Goal: Information Seeking & Learning: Learn about a topic

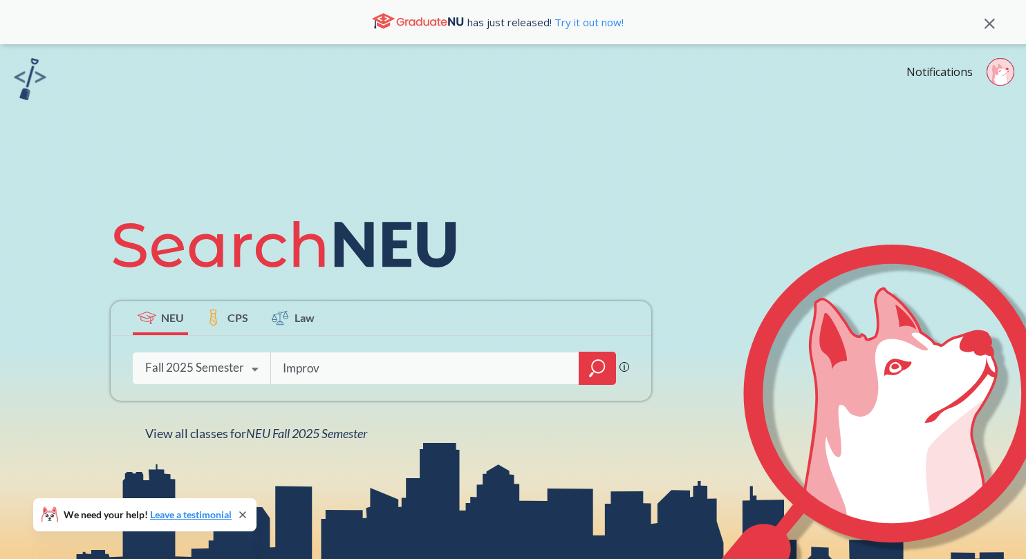
type input "Improv"
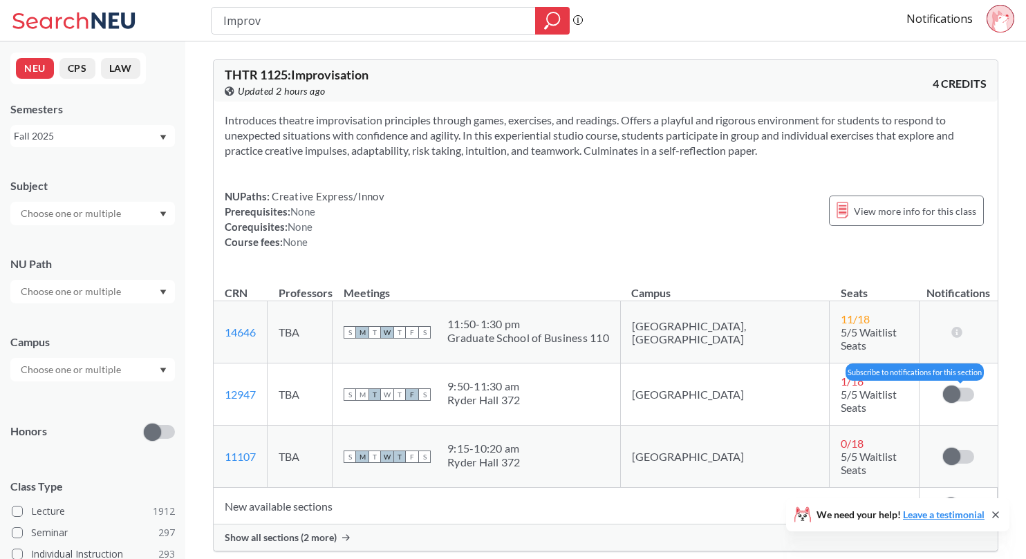
click at [964, 388] on label at bounding box center [958, 395] width 31 height 14
click at [943, 388] on input "checkbox" at bounding box center [943, 388] width 0 height 0
click at [964, 386] on span at bounding box center [965, 394] width 17 height 17
click at [943, 388] on input "checkbox" at bounding box center [943, 388] width 0 height 0
click at [336, 525] on div "Show all sections (2 more)" at bounding box center [606, 538] width 784 height 26
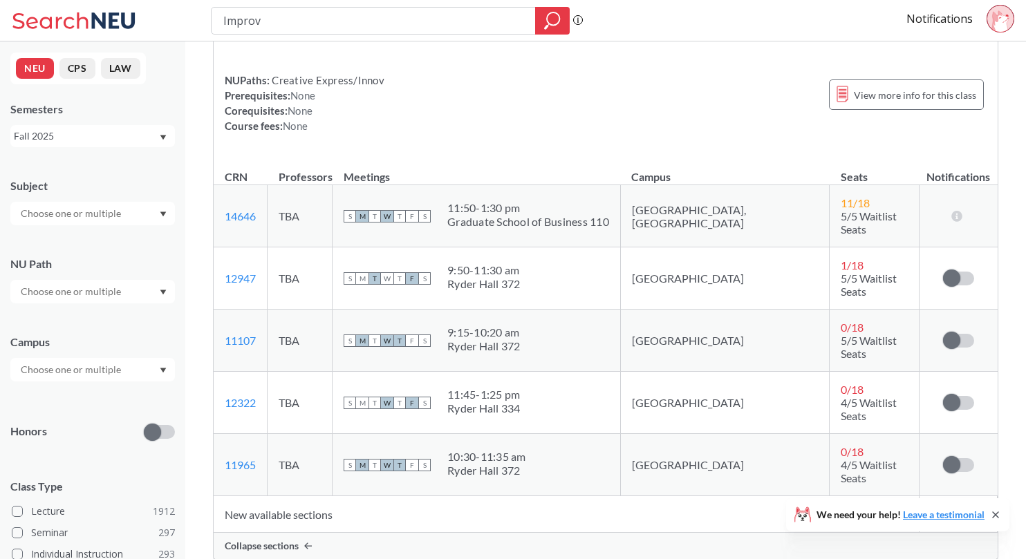
scroll to position [113, 0]
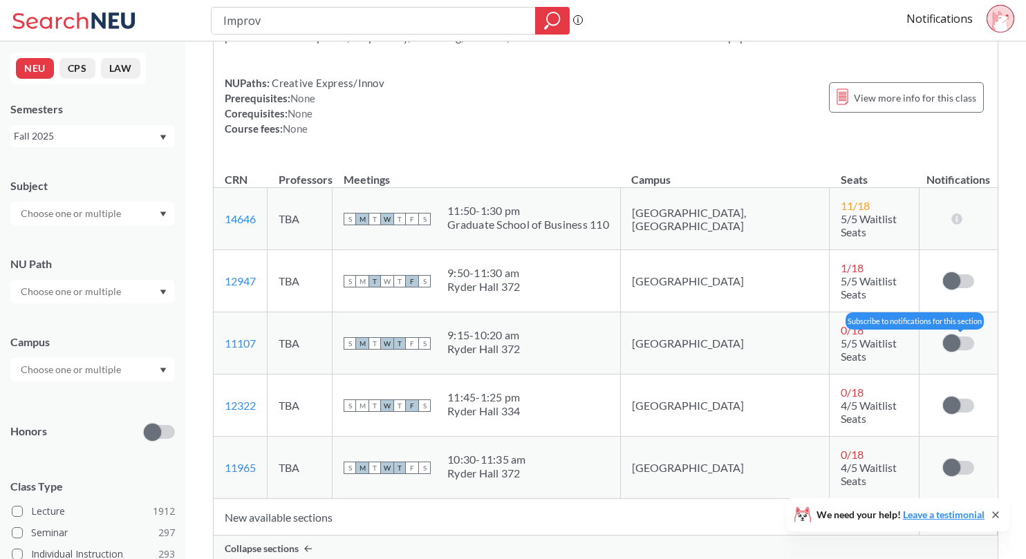
click at [960, 337] on label at bounding box center [958, 344] width 31 height 14
click at [943, 337] on input "checkbox" at bounding box center [943, 337] width 0 height 0
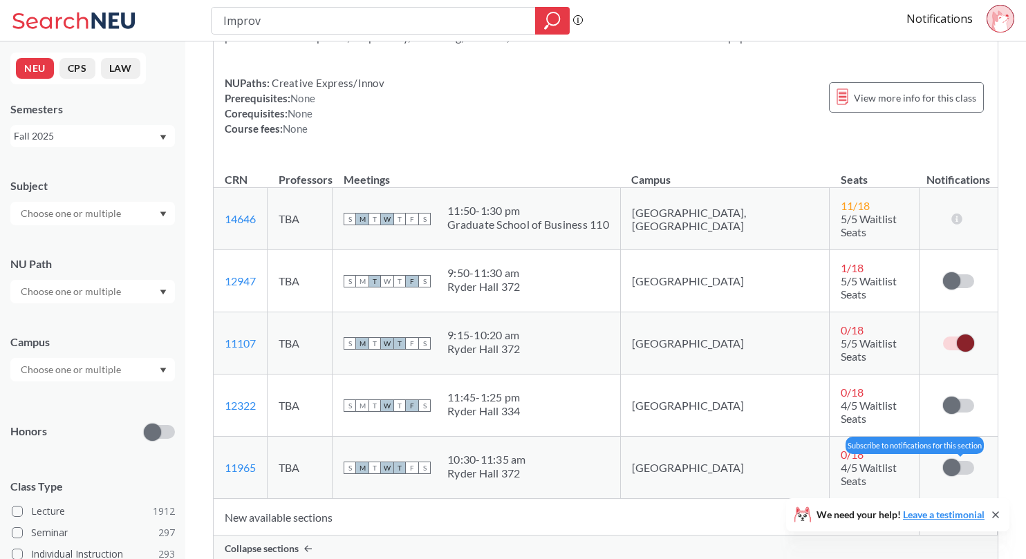
click at [950, 459] on span at bounding box center [951, 467] width 17 height 17
click at [943, 461] on input "checkbox" at bounding box center [943, 461] width 0 height 0
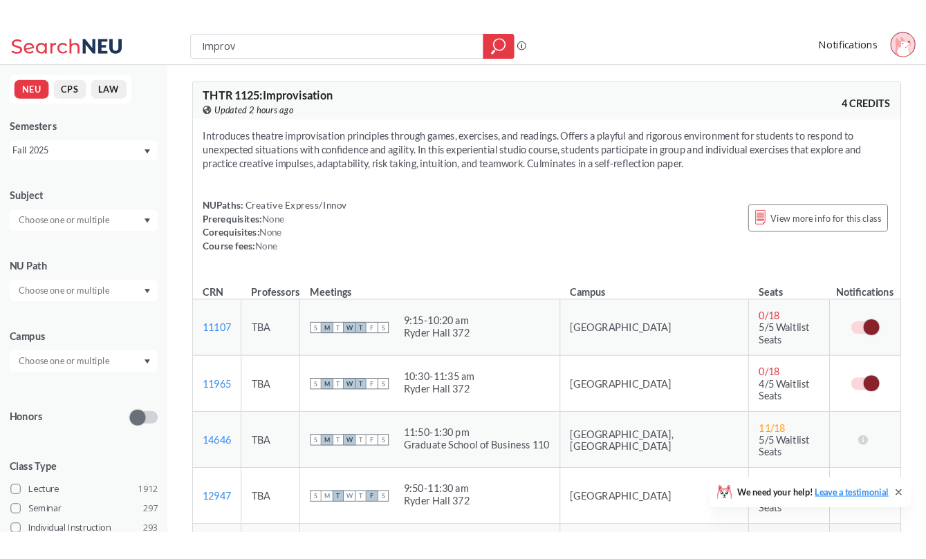
scroll to position [0, 0]
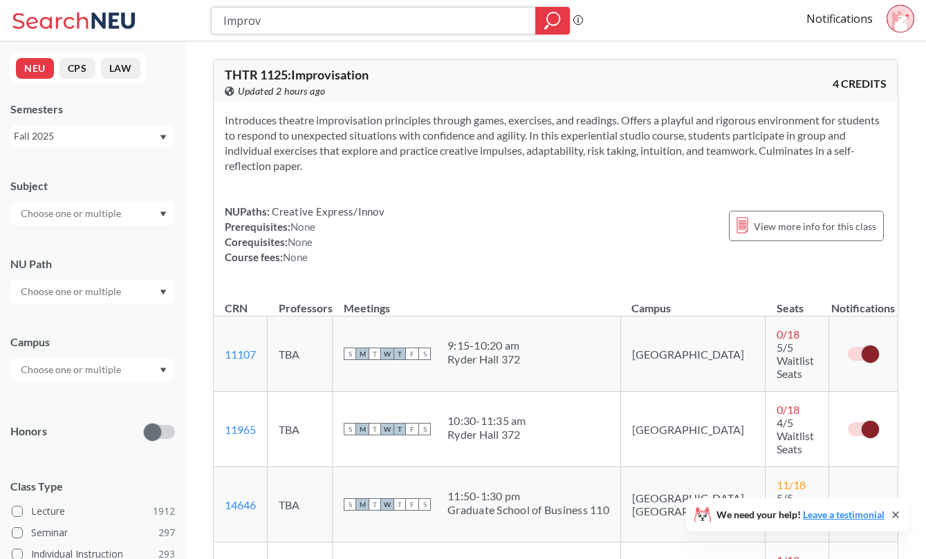
drag, startPoint x: 386, startPoint y: 21, endPoint x: 86, endPoint y: -10, distance: 301.6
click at [86, 0] on html "Improv Phrase search guarantees the exact search appears in the results. Ex. If…" at bounding box center [463, 279] width 926 height 559
paste input "4414"
type input "ACCT 4414"
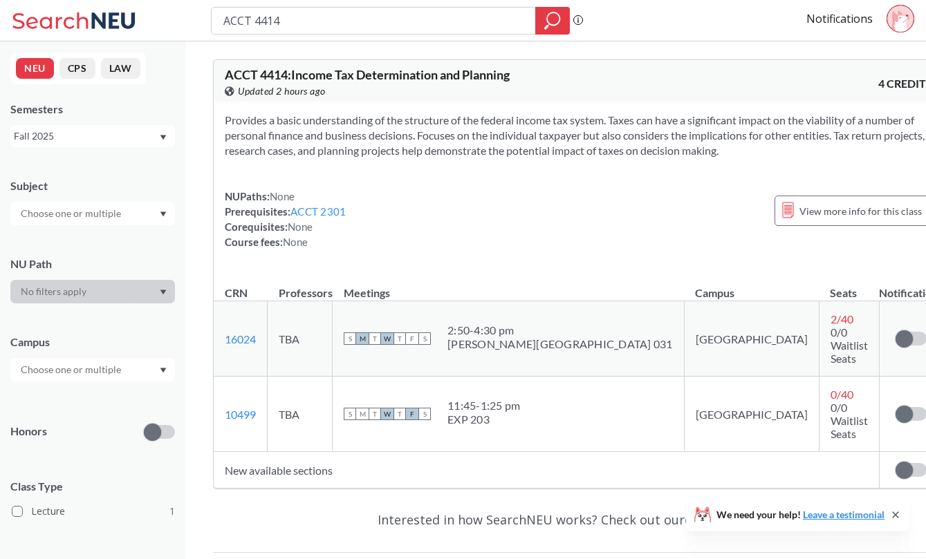
click at [564, 337] on div "[PERSON_NAME][GEOGRAPHIC_DATA] 031" at bounding box center [559, 344] width 225 height 14
click at [242, 332] on link "16024" at bounding box center [240, 338] width 31 height 13
drag, startPoint x: 340, startPoint y: 24, endPoint x: 170, endPoint y: 8, distance: 170.8
click at [170, 8] on div "ACCT 4414 Phrase search guarantees the exact search appears in the results. Ex.…" at bounding box center [463, 20] width 926 height 41
paste input "RTF 1120"
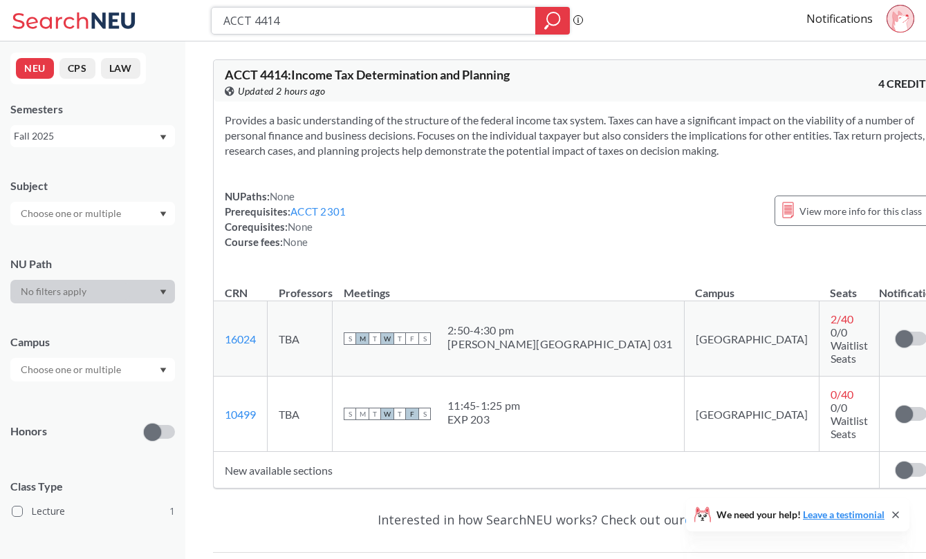
type input "ARTF 1120"
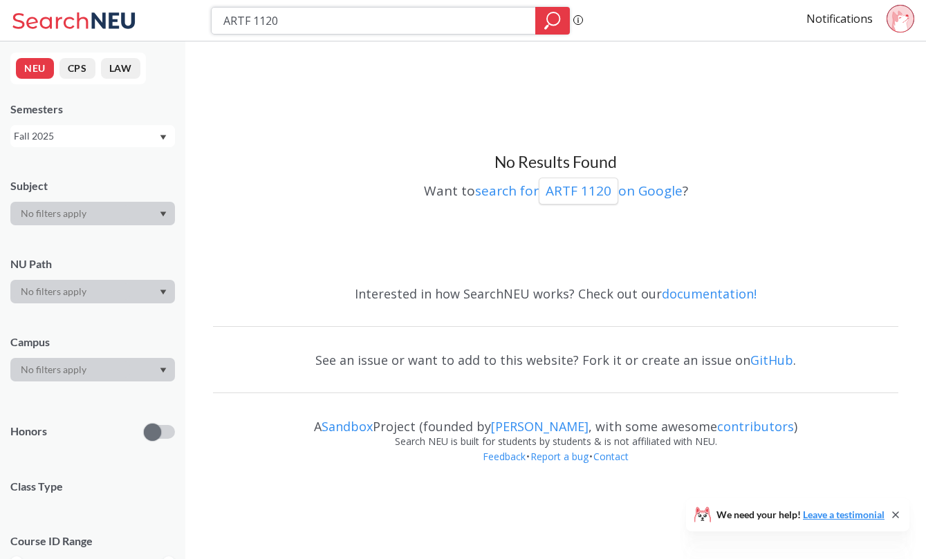
drag, startPoint x: 388, startPoint y: 30, endPoint x: 171, endPoint y: 7, distance: 218.9
click at [170, 7] on div "ARTF 1120 Phrase search guarantees the exact search appears in the results. Ex.…" at bounding box center [463, 20] width 926 height 41
paste input "S 2340"
type input "ARTS 2340"
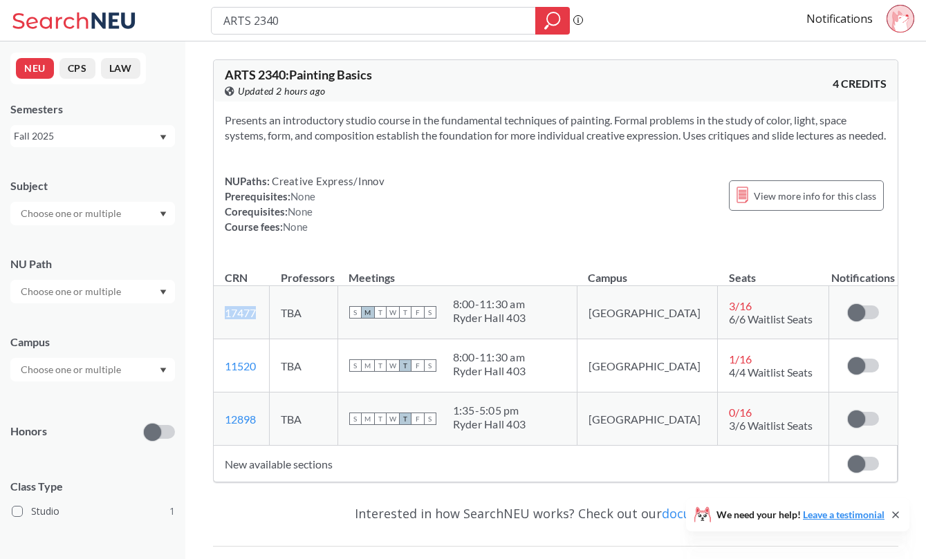
copy link "17477"
drag, startPoint x: 216, startPoint y: 329, endPoint x: 273, endPoint y: 329, distance: 56.7
click at [270, 329] on td "17477 View this section on Banner." at bounding box center [242, 312] width 56 height 53
click at [309, 374] on td "TBA" at bounding box center [304, 365] width 68 height 53
copy link "11520"
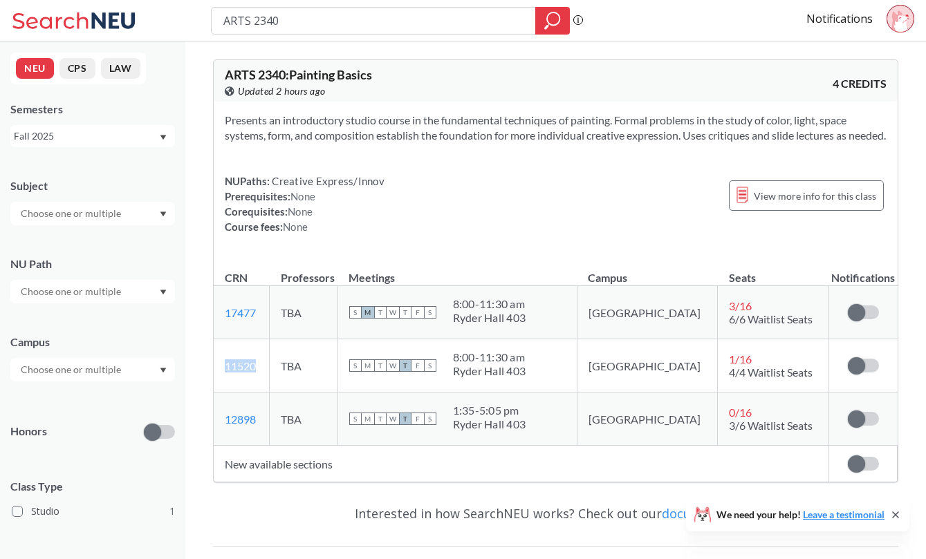
drag, startPoint x: 263, startPoint y: 382, endPoint x: 223, endPoint y: 386, distance: 40.3
click at [223, 386] on td "11520 View this section on Banner." at bounding box center [242, 365] width 56 height 53
drag, startPoint x: 336, startPoint y: 26, endPoint x: 199, endPoint y: 21, distance: 136.9
click at [199, 21] on div "ARTS 2340 Phrase search guarantees the exact search appears in the results. Ex.…" at bounding box center [463, 20] width 926 height 41
paste input "EEBA2948"
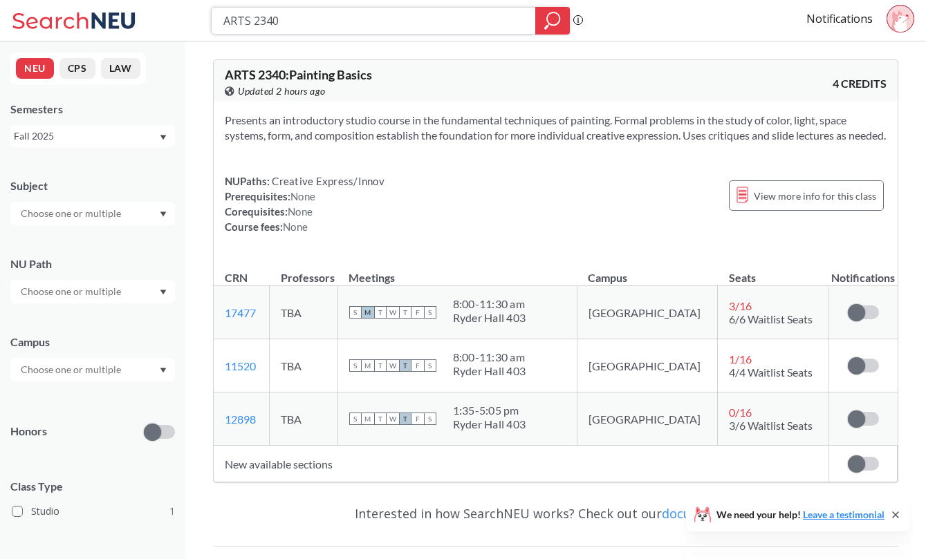
type input "EEBA2948"
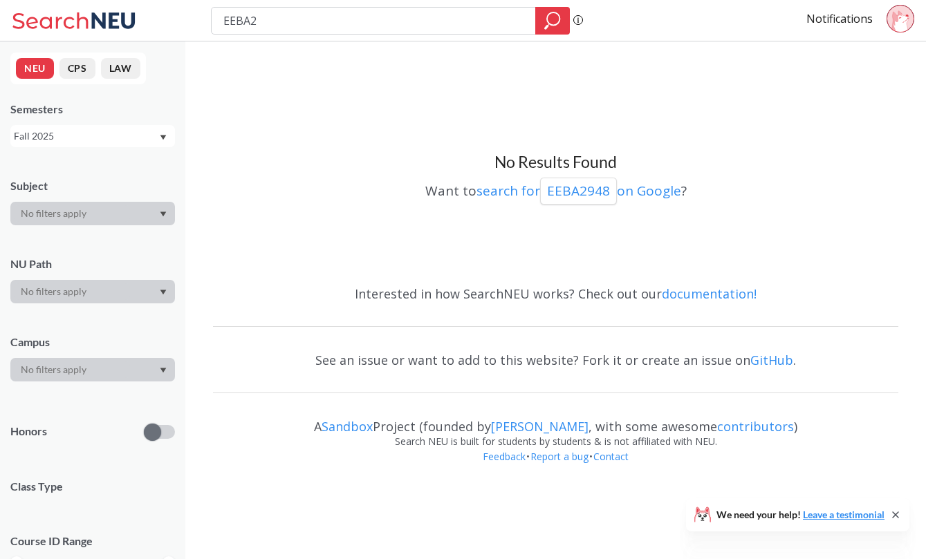
type input "EEBA"
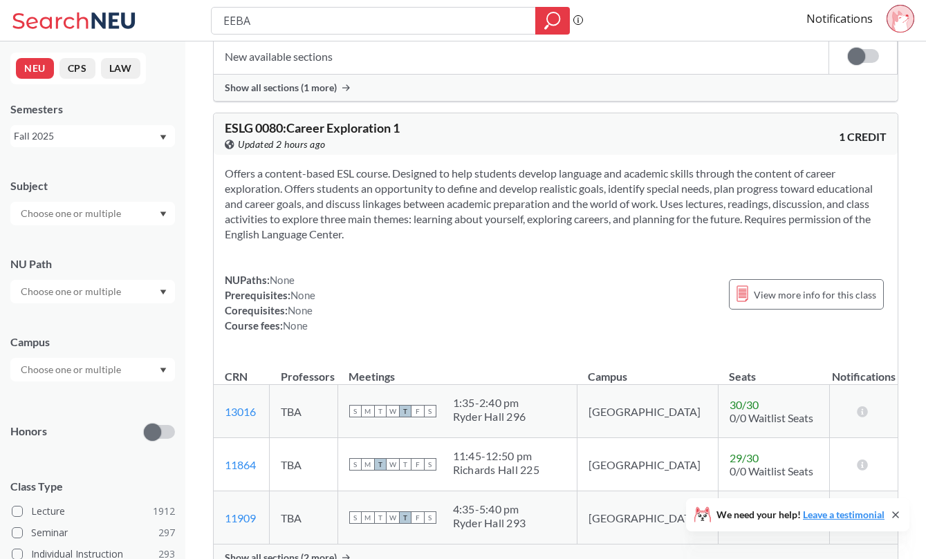
scroll to position [2623, 0]
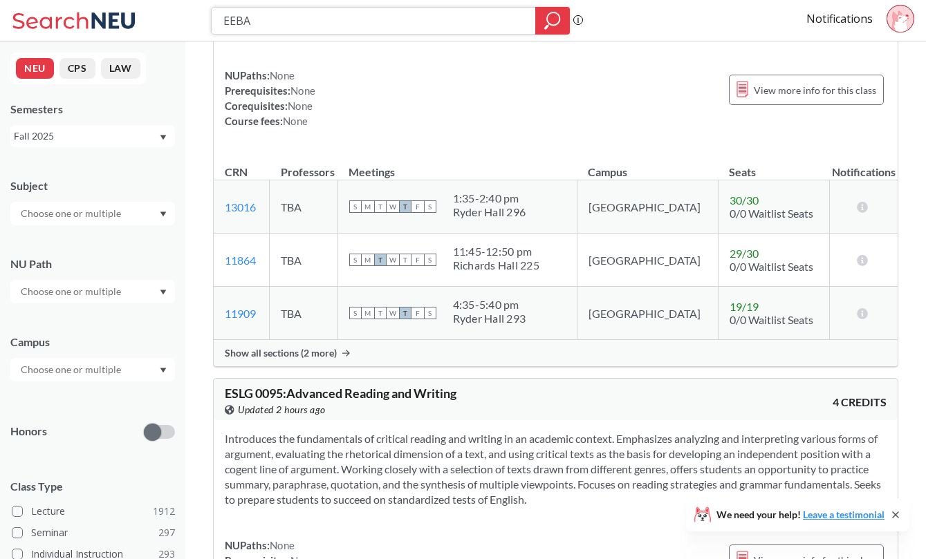
drag, startPoint x: 375, startPoint y: 19, endPoint x: 104, endPoint y: 0, distance: 271.7
click at [104, 1] on div "EEBA Phrase search guarantees the exact search appears in the results. Ex. If y…" at bounding box center [463, 20] width 926 height 41
paste input "HIST3340,"
type input "HIST3340,"
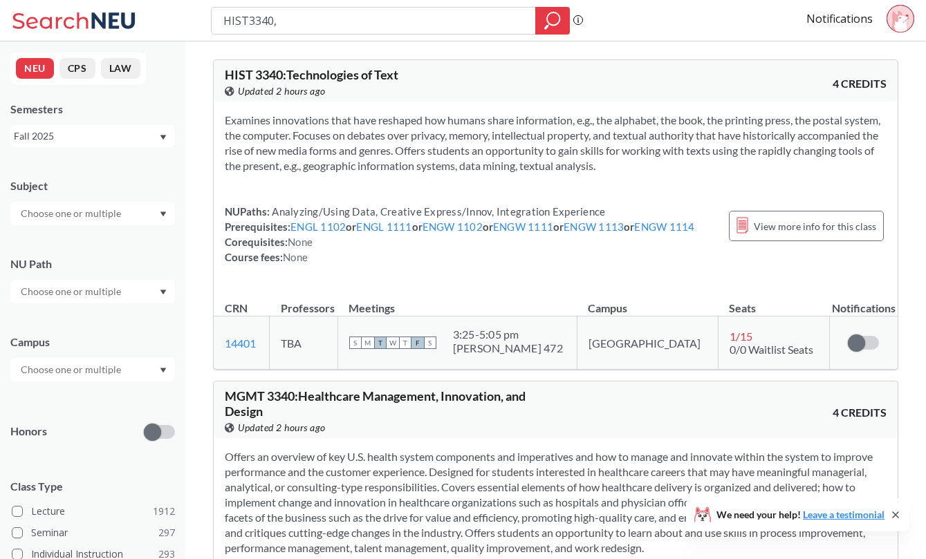
type input "HIST3340"
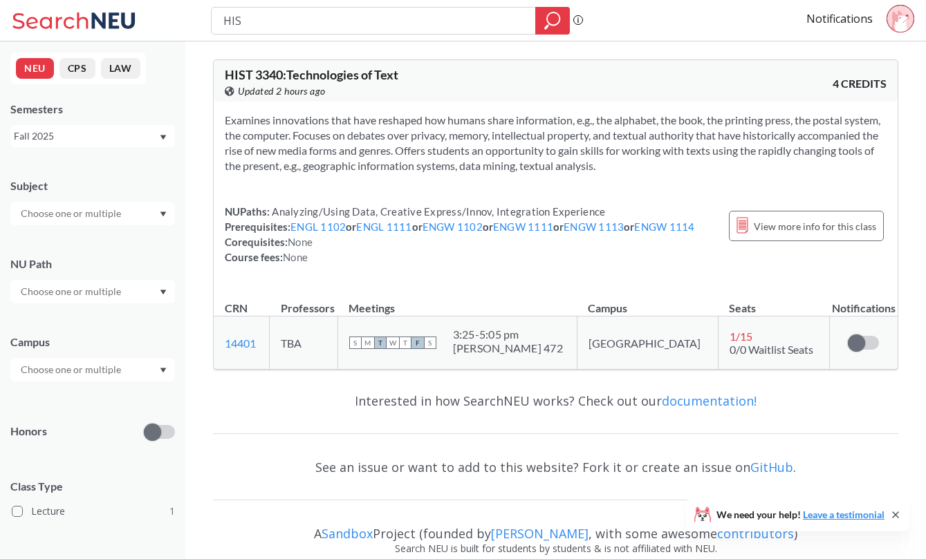
type input "HIST"
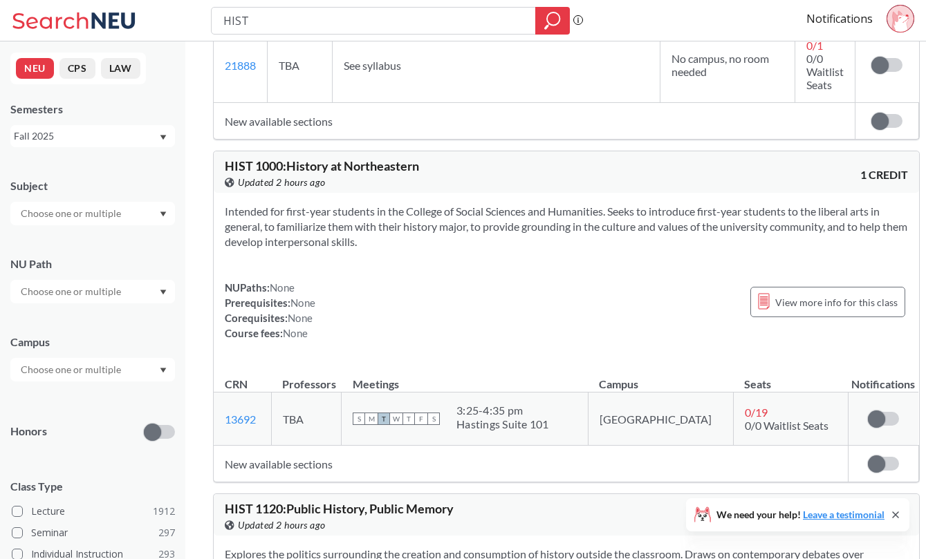
scroll to position [2544, 0]
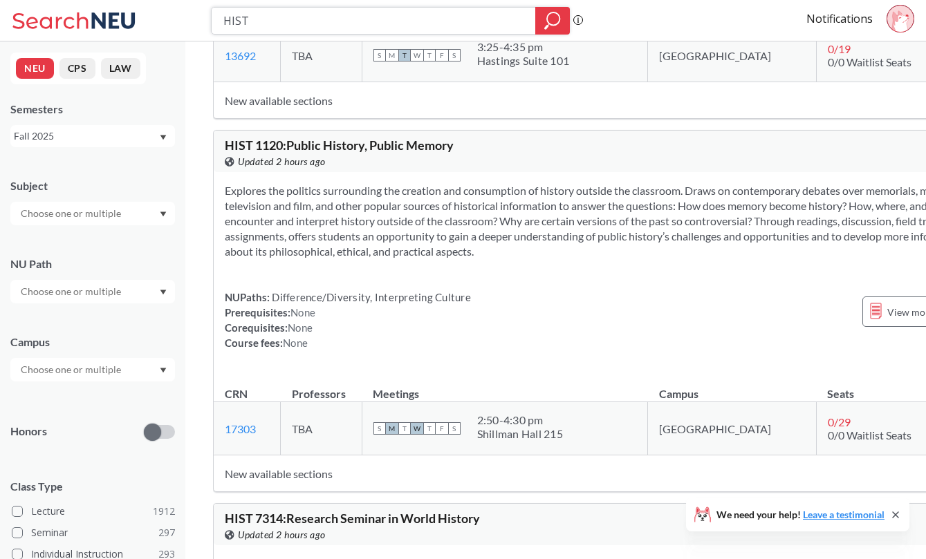
paste input "4903,"
type input "HIST4903"
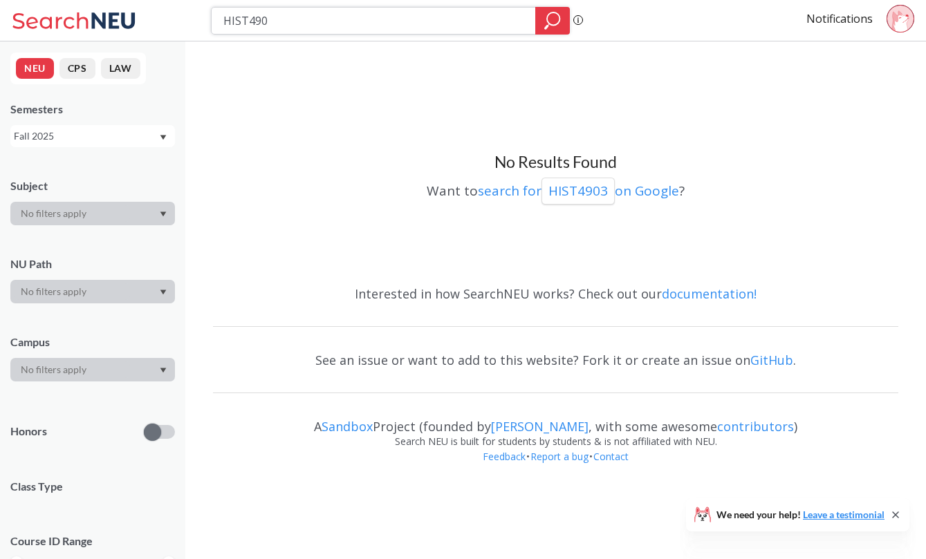
type input "HIST4904"
type input "HIST4991"
click at [285, 17] on input "HIST4991" at bounding box center [373, 21] width 303 height 24
drag, startPoint x: 285, startPoint y: 17, endPoint x: 97, endPoint y: -3, distance: 189.1
click at [97, 0] on html "HIST4991 Phrase search guarantees the exact search appears in the results. Ex. …" at bounding box center [463, 279] width 926 height 559
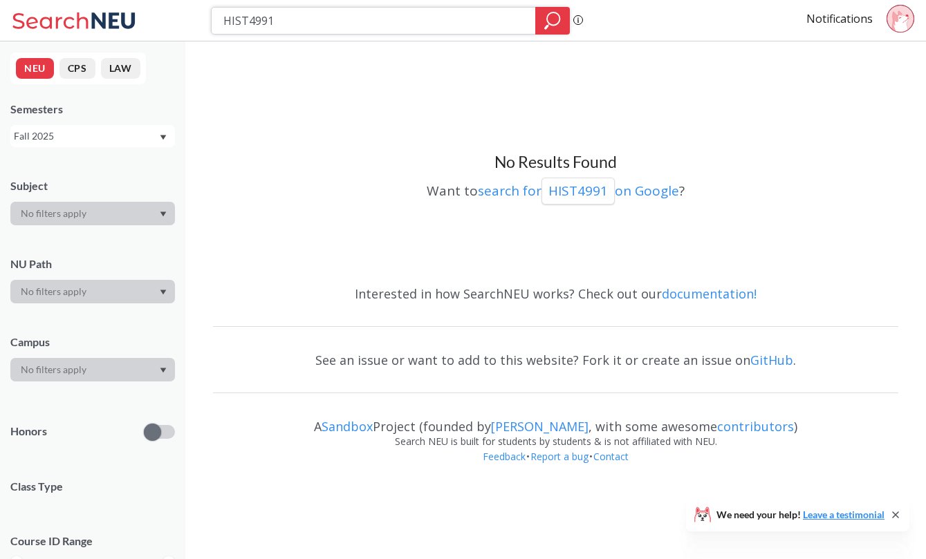
paste input "SCl1107,"
type input "HSCl1107,4991"
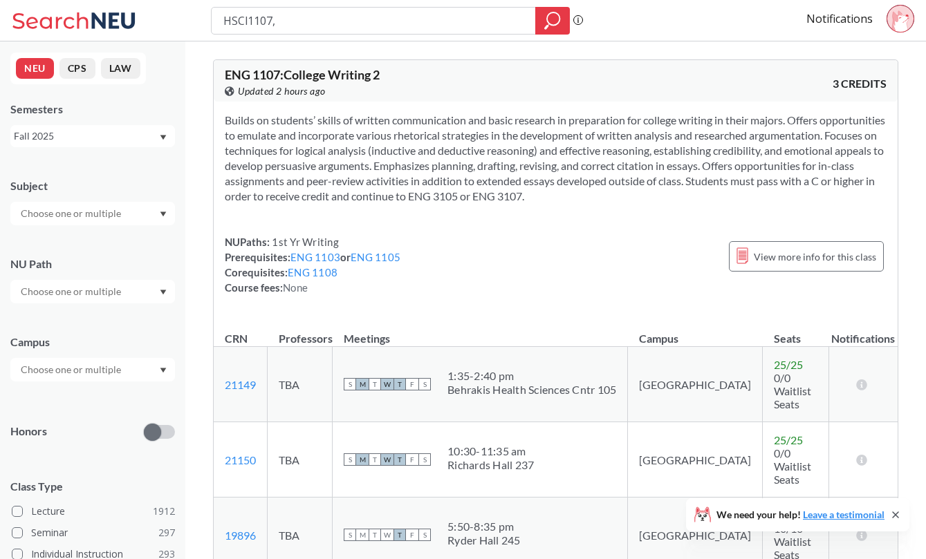
type input "HSCl1107"
click at [245, 23] on input "HSCl1107" at bounding box center [373, 21] width 303 height 24
click at [366, 24] on input "HSCl1107" at bounding box center [373, 21] width 303 height 24
click at [310, 23] on input "HSCl1107" at bounding box center [373, 21] width 303 height 24
drag, startPoint x: 310, startPoint y: 23, endPoint x: 110, endPoint y: 8, distance: 200.3
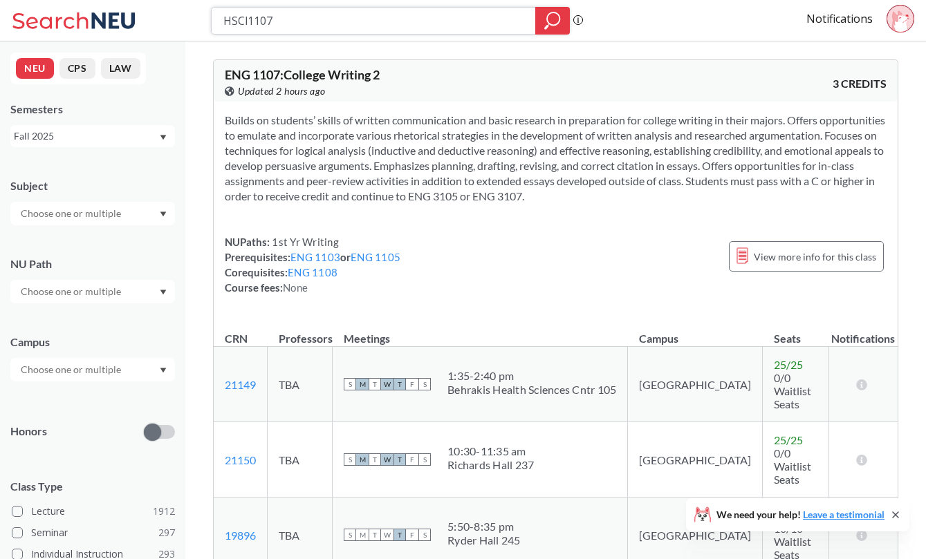
click at [110, 8] on div "HSCl1107 Phrase search guarantees the exact search appears in the results. Ex. …" at bounding box center [463, 20] width 926 height 41
paste input "MATH4996"
type input "MATH4996"
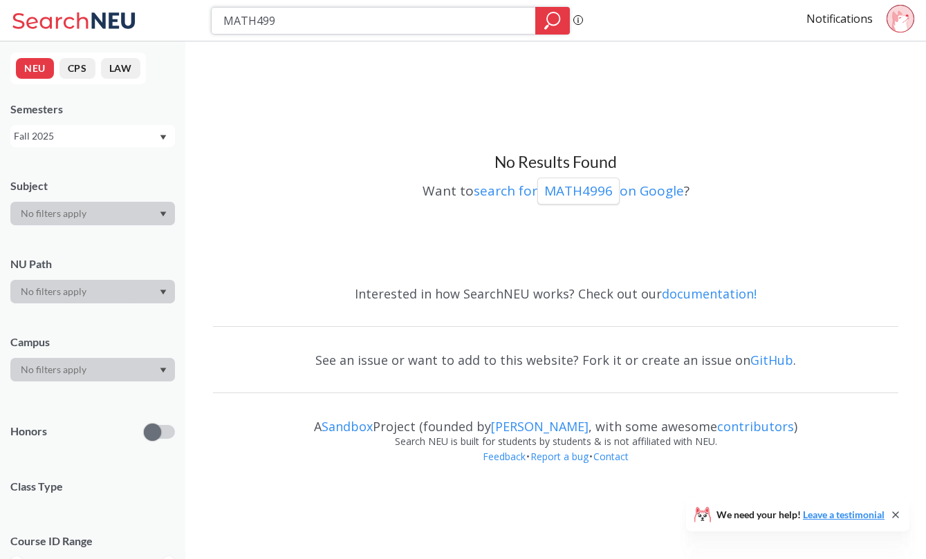
type input "MATH4991"
drag, startPoint x: 301, startPoint y: 13, endPoint x: 176, endPoint y: 11, distance: 125.8
click at [176, 11] on div "MATH4991 Phrase search guarantees the exact search appears in the results. Ex. …" at bounding box center [463, 20] width 926 height 41
paste input "USI"
type input "MUSI4991"
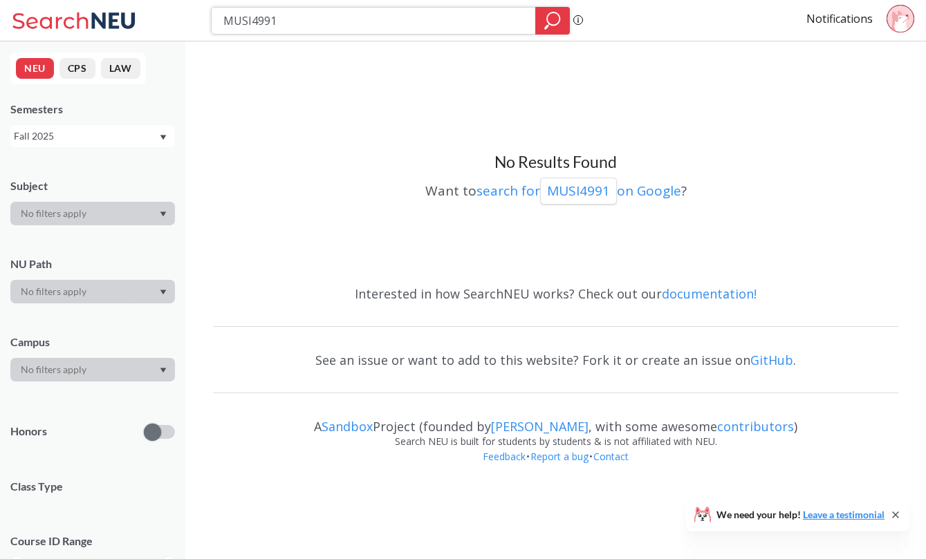
click at [291, 21] on input "MUSI4991" at bounding box center [373, 21] width 303 height 24
drag, startPoint x: 291, startPoint y: 21, endPoint x: 98, endPoint y: 0, distance: 194.0
click at [98, 0] on div "MUSI4991 Phrase search guarantees the exact search appears in the results. Ex. …" at bounding box center [463, 20] width 926 height 41
paste input "C2336,"
type input "MUSC2336"
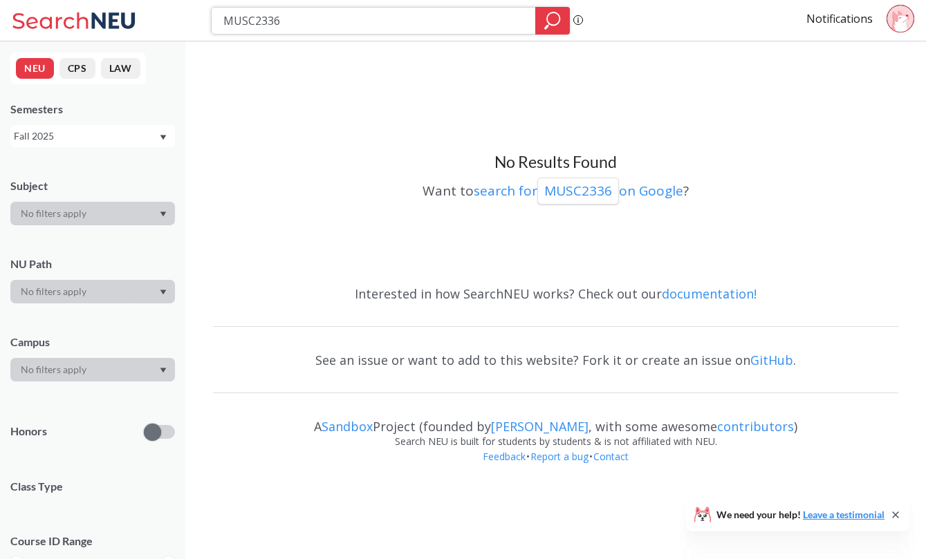
drag, startPoint x: 289, startPoint y: 21, endPoint x: 131, endPoint y: -5, distance: 159.8
click at [131, 0] on html "MUSC2336 Phrase search guarantees the exact search appears in the results. Ex. …" at bounding box center [463, 279] width 926 height 559
type input "MUSIC"
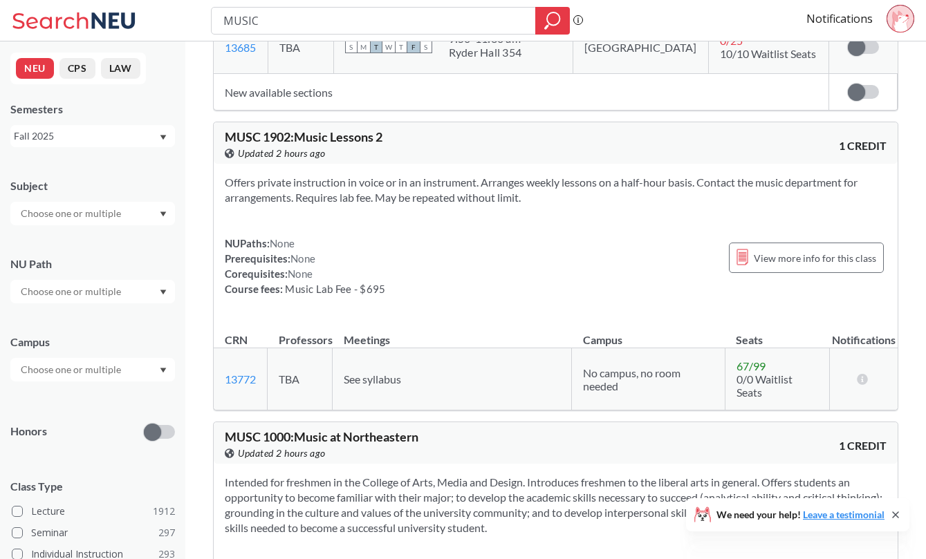
scroll to position [1275, 0]
copy link "13772"
drag, startPoint x: 223, startPoint y: 382, endPoint x: 264, endPoint y: 382, distance: 40.8
click at [264, 382] on td "13772 View this section on Banner." at bounding box center [241, 379] width 54 height 62
click at [424, 312] on div "Offers private instruction in voice or in an instrument. Arranges weekly lesson…" at bounding box center [556, 241] width 684 height 155
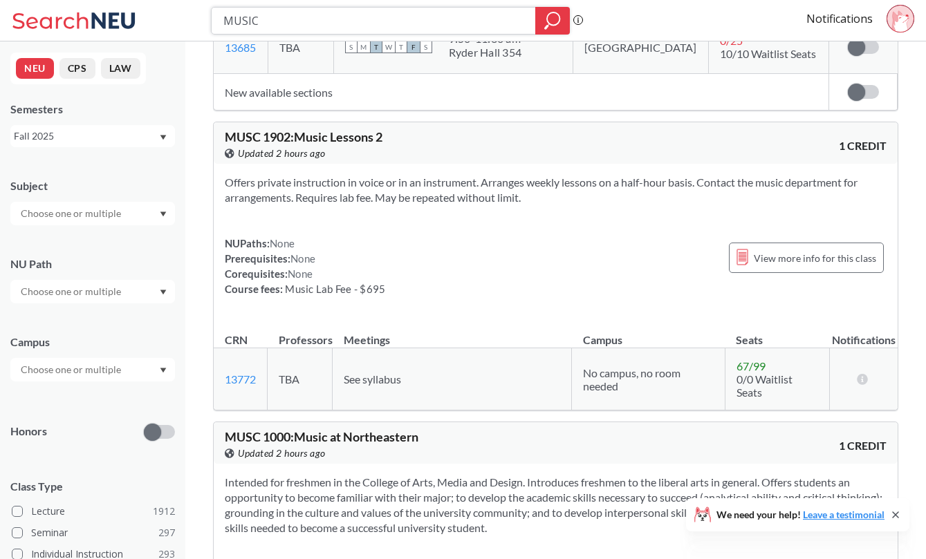
click at [291, 22] on input "MUSIC" at bounding box center [373, 21] width 303 height 24
type input "MUSIC 1205"
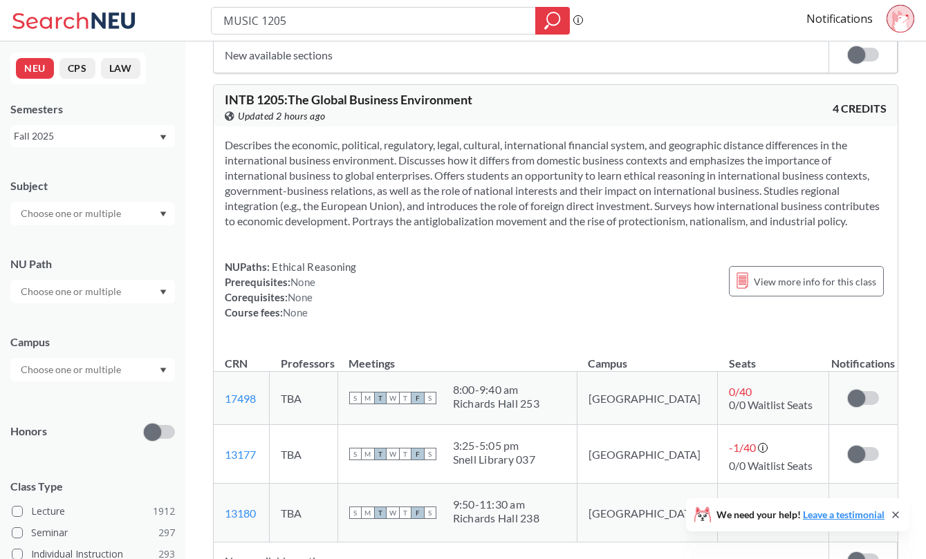
scroll to position [346, 0]
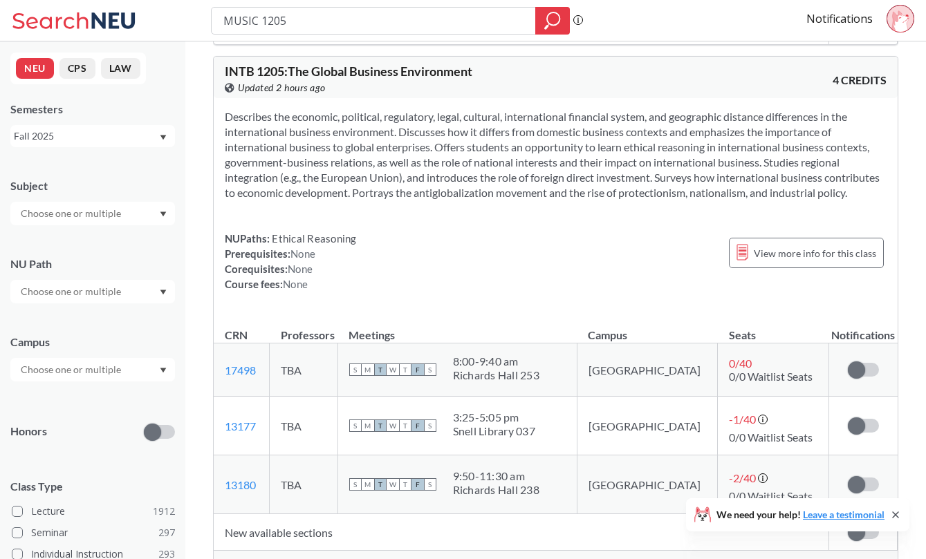
drag, startPoint x: 300, startPoint y: 22, endPoint x: 120, endPoint y: -6, distance: 181.9
type input "PIANO"
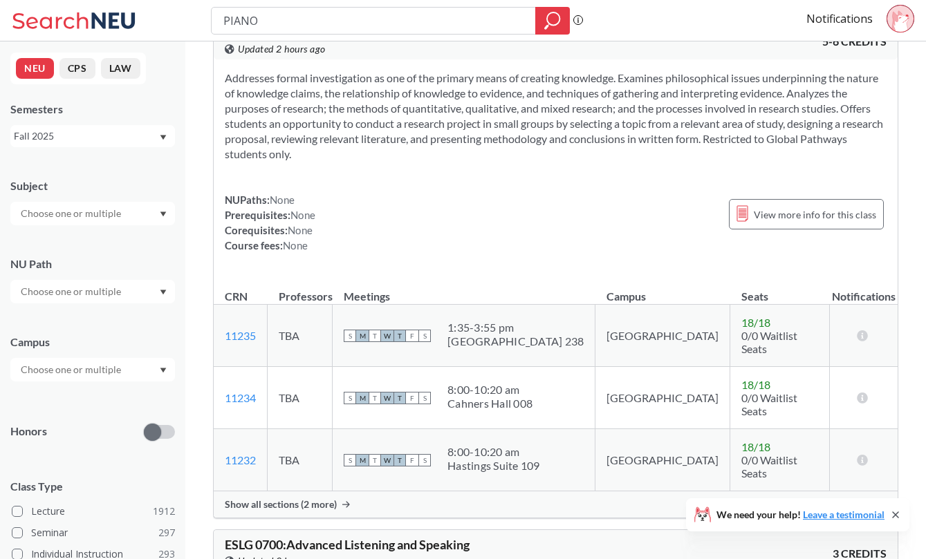
scroll to position [4543, 0]
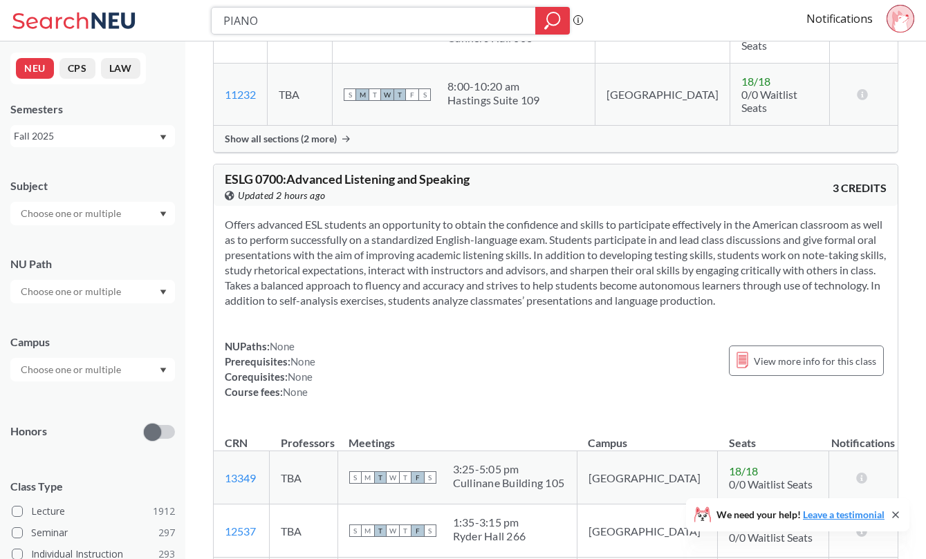
drag, startPoint x: 409, startPoint y: 13, endPoint x: 163, endPoint y: 10, distance: 245.4
click at [163, 11] on div "PIANO Phrase search guarantees the exact search appears in the results. Ex. If …" at bounding box center [463, 20] width 926 height 41
type input "COMM"
